Goal: Information Seeking & Learning: Learn about a topic

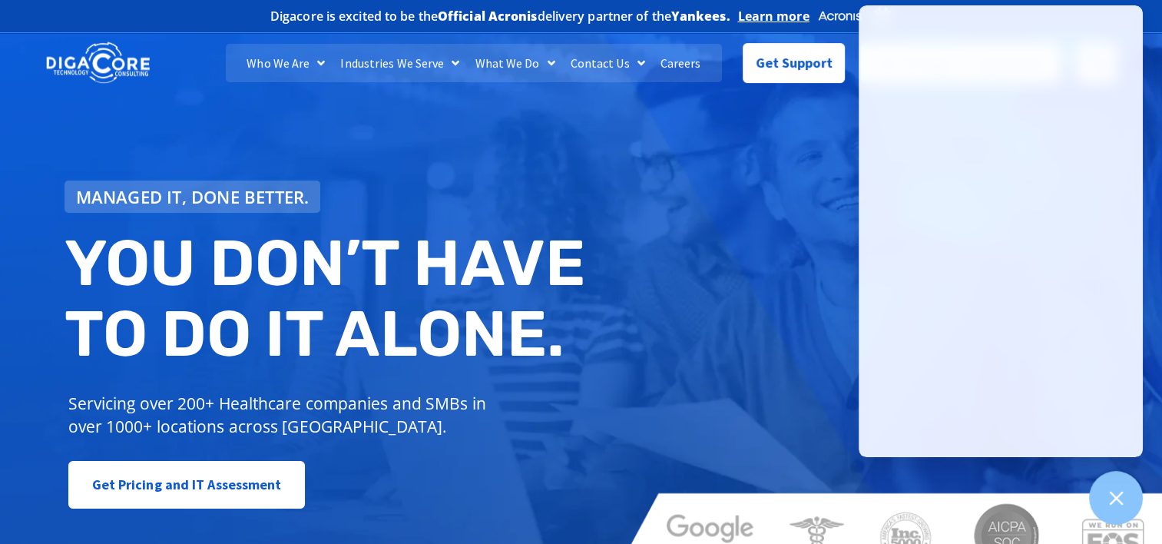
click at [683, 61] on link "Careers" at bounding box center [681, 63] width 56 height 38
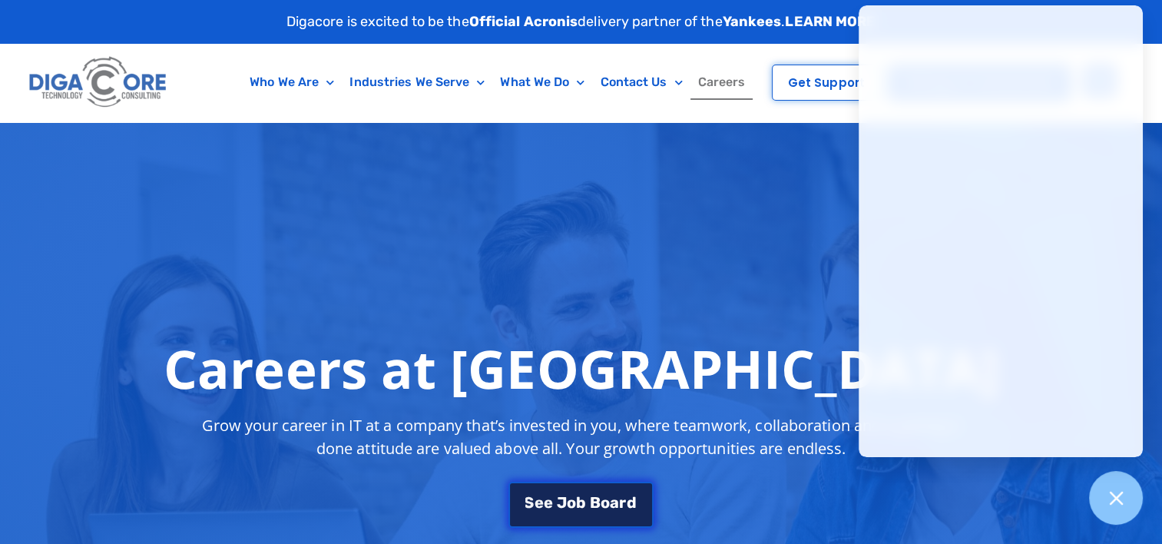
click at [572, 513] on link "S e e J o b B o a r d" at bounding box center [581, 505] width 144 height 46
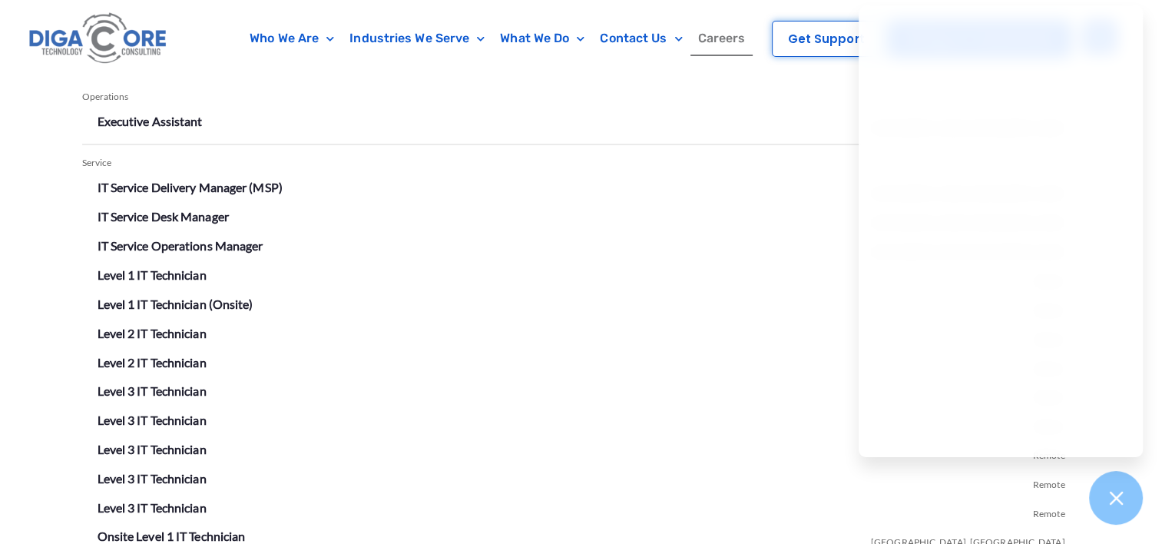
scroll to position [2688, 0]
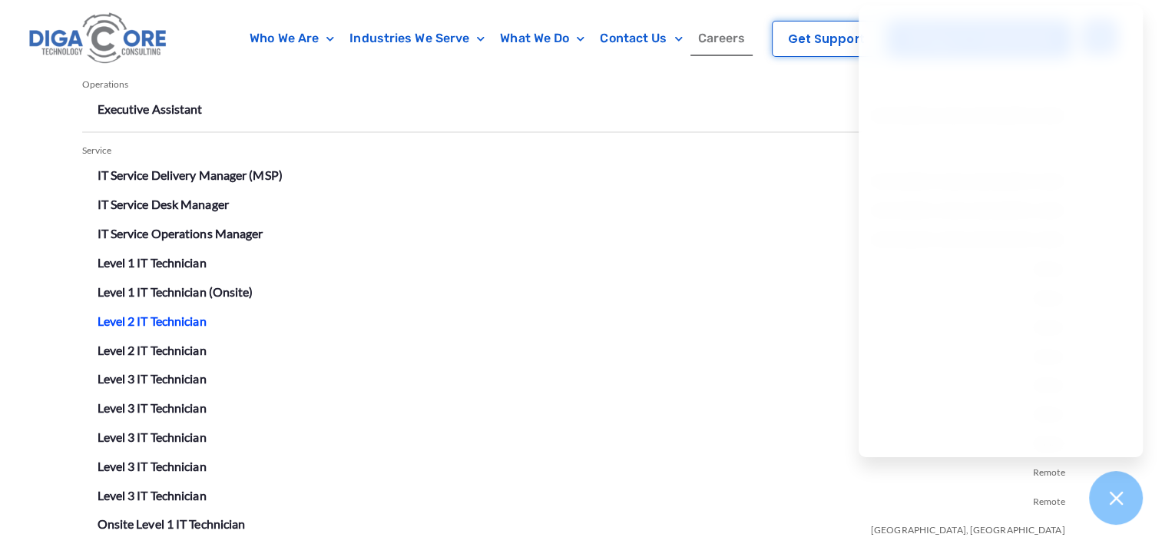
click at [187, 317] on link "Level 2 IT Technician" at bounding box center [152, 320] width 109 height 15
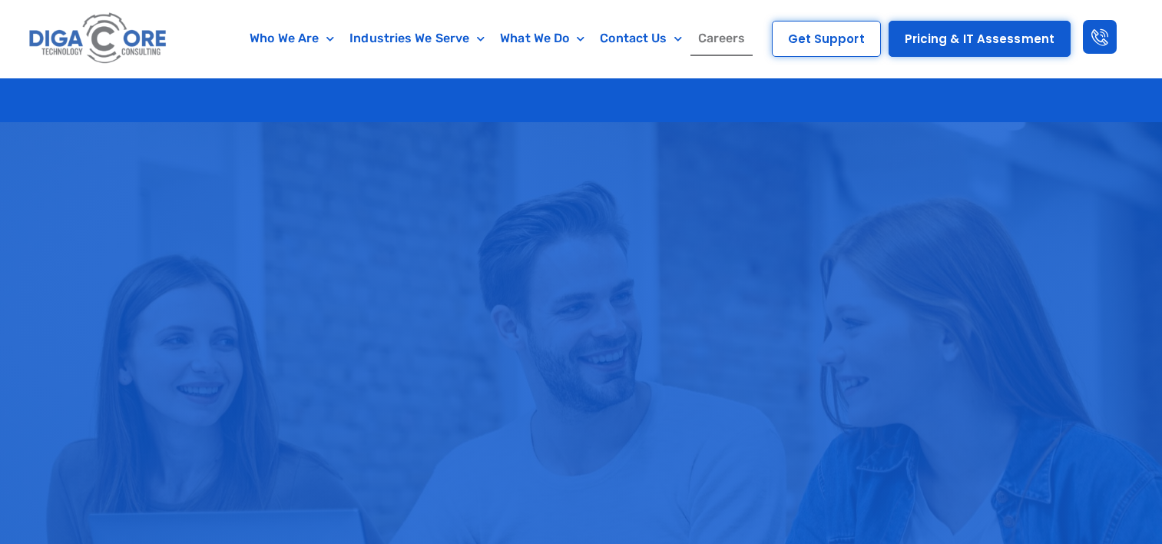
scroll to position [2688, 0]
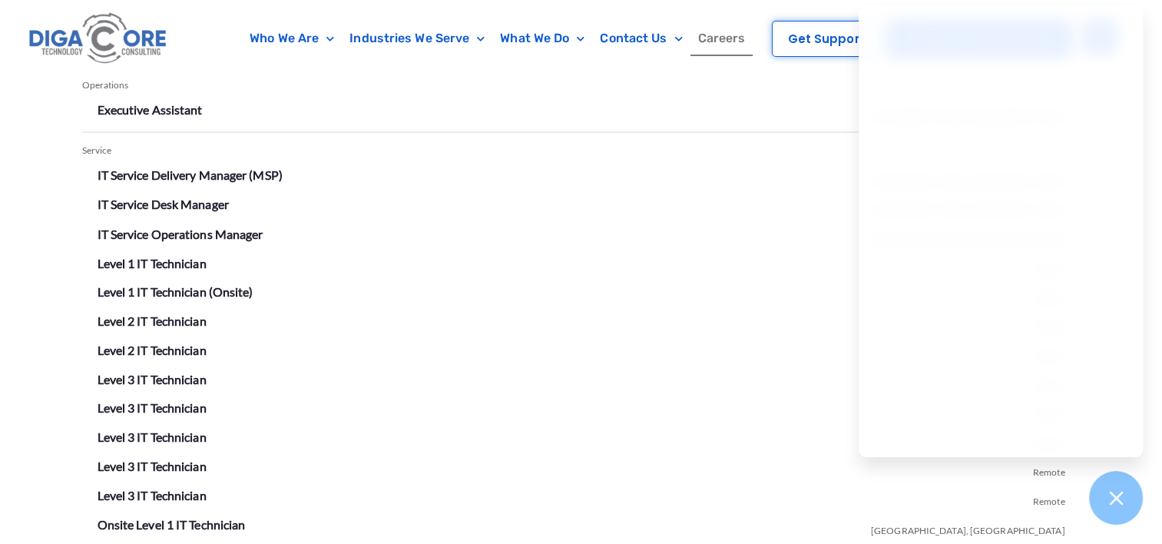
click at [495, 229] on li "IT Service Operations Manager Lakewood, NJ" at bounding box center [582, 234] width 968 height 25
click at [1112, 492] on icon at bounding box center [1116, 498] width 14 height 14
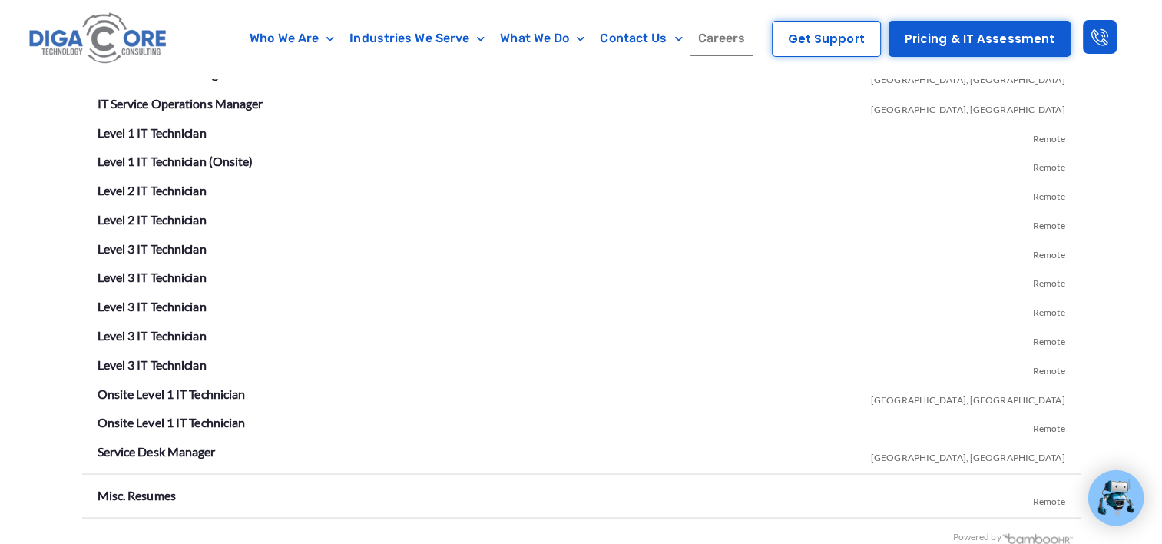
scroll to position [2704, 0]
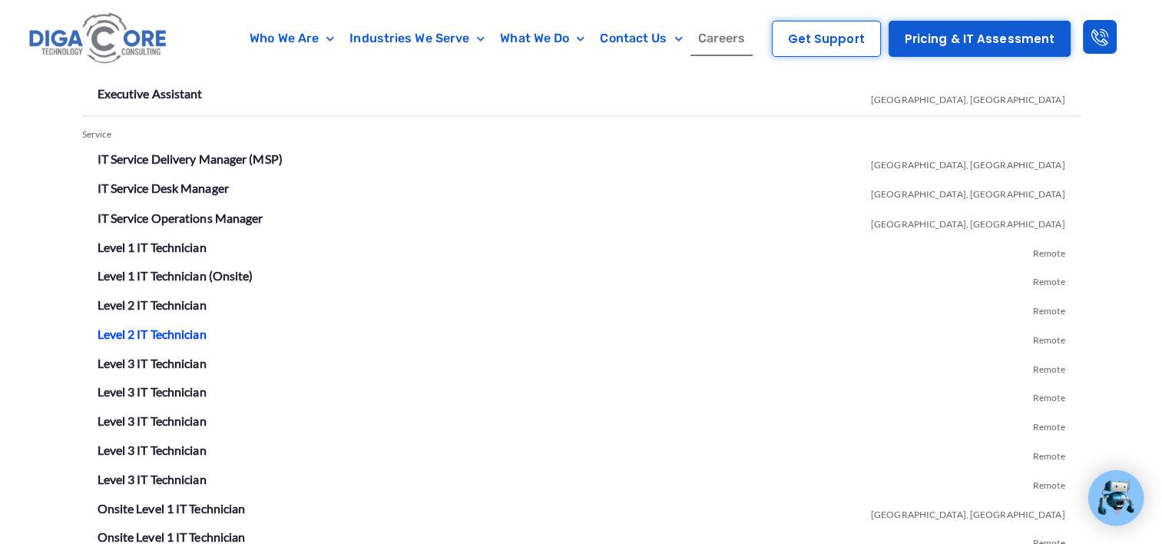
click at [141, 327] on link "Level 2 IT Technician" at bounding box center [152, 333] width 109 height 15
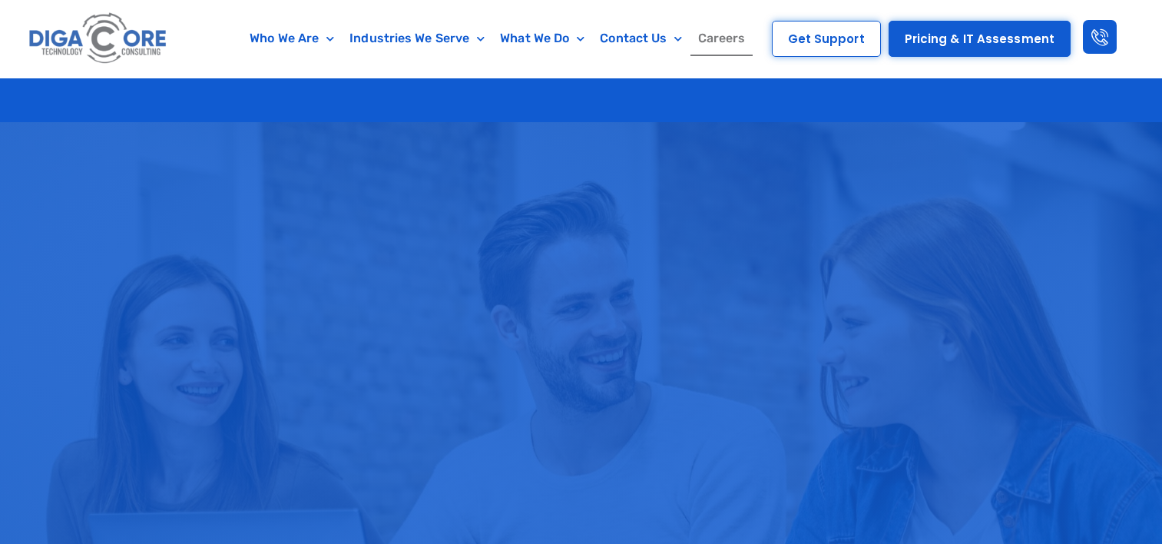
scroll to position [2704, 0]
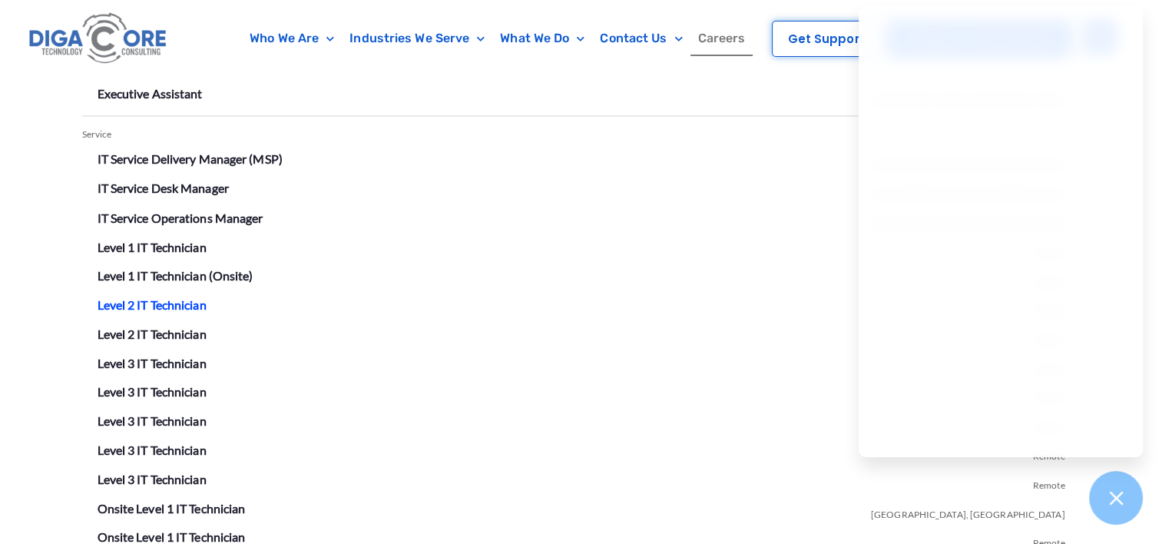
click at [163, 298] on link "Level 2 IT Technician" at bounding box center [152, 304] width 109 height 15
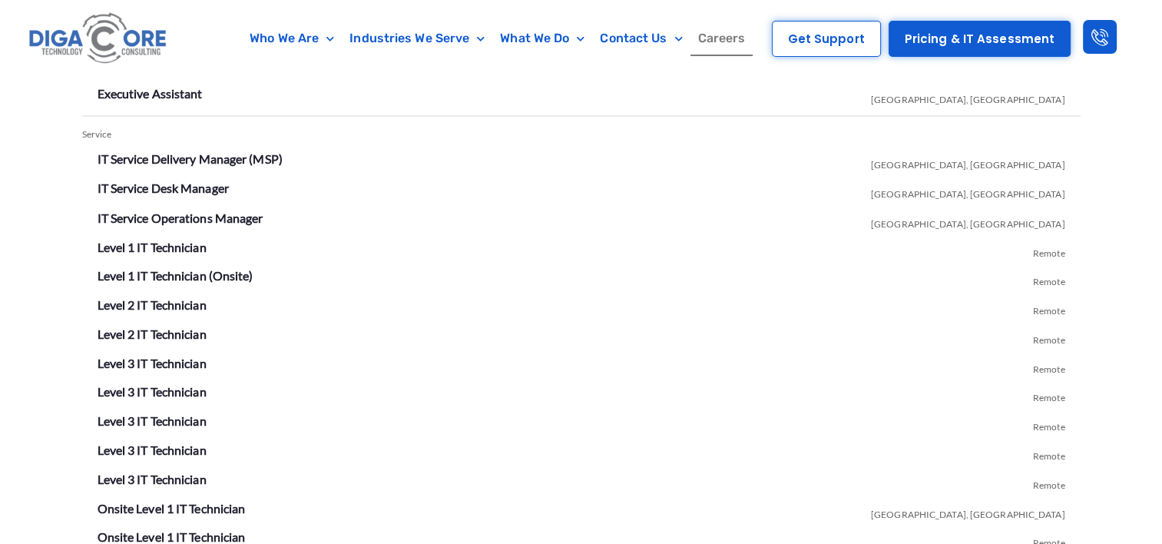
scroll to position [2704, 0]
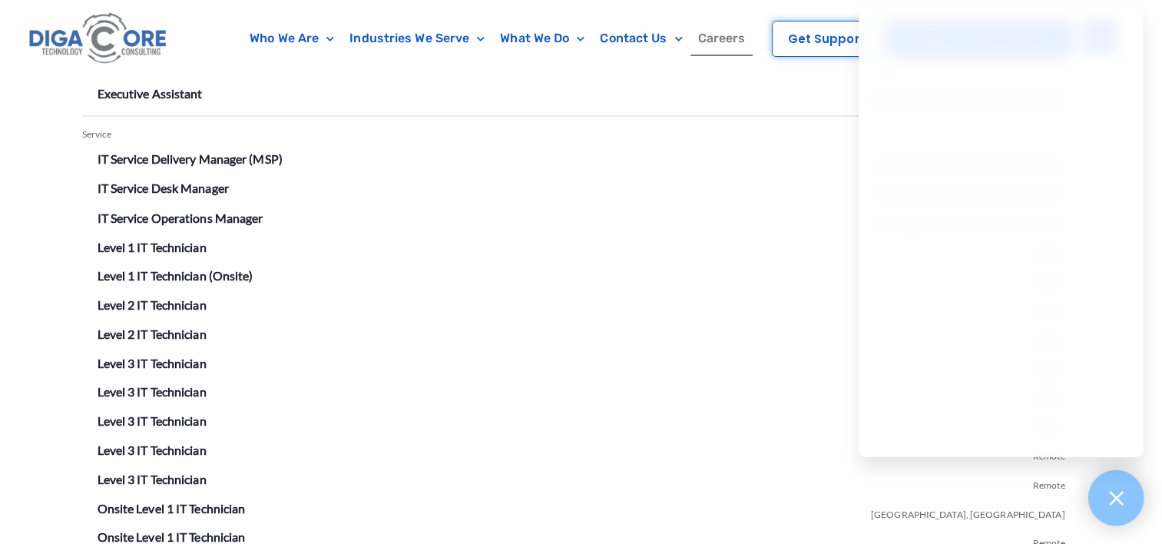
click at [1115, 509] on div at bounding box center [1117, 498] width 56 height 56
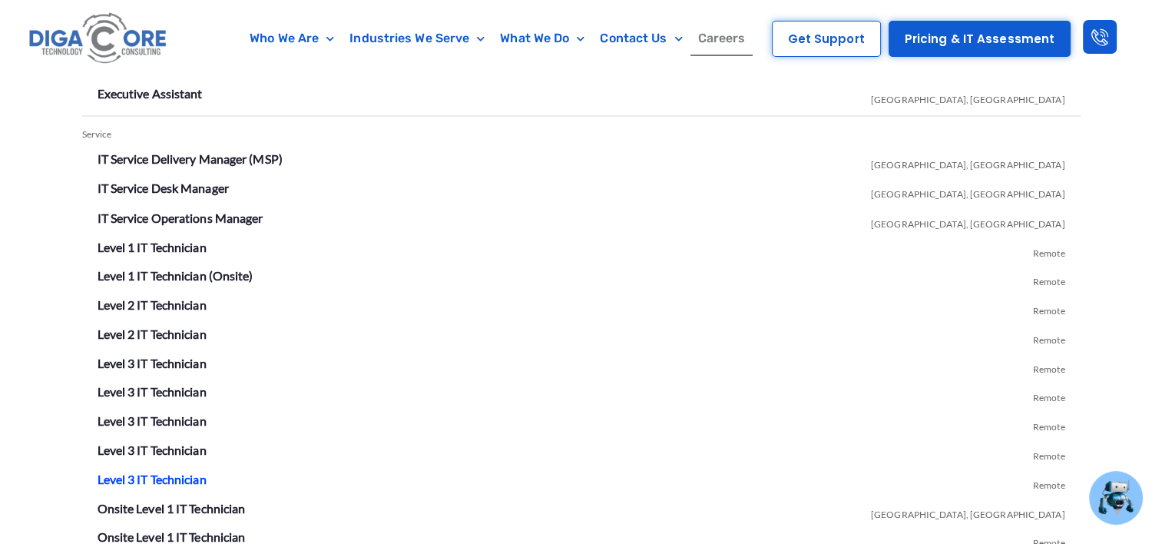
click at [167, 476] on link "Level 3 IT Technician" at bounding box center [152, 478] width 109 height 15
